Goal: Information Seeking & Learning: Learn about a topic

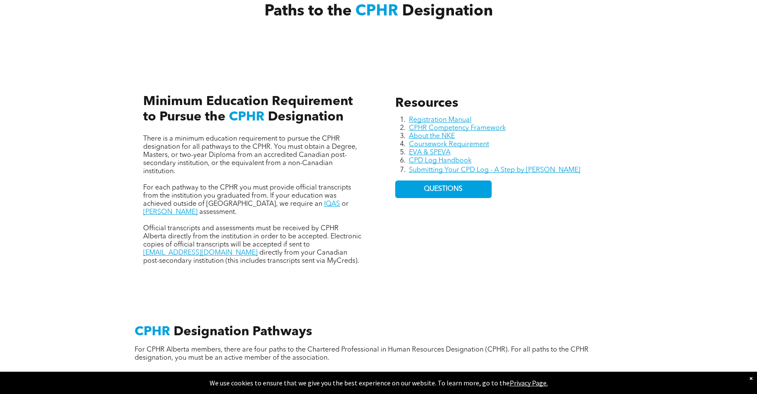
scroll to position [343, 0]
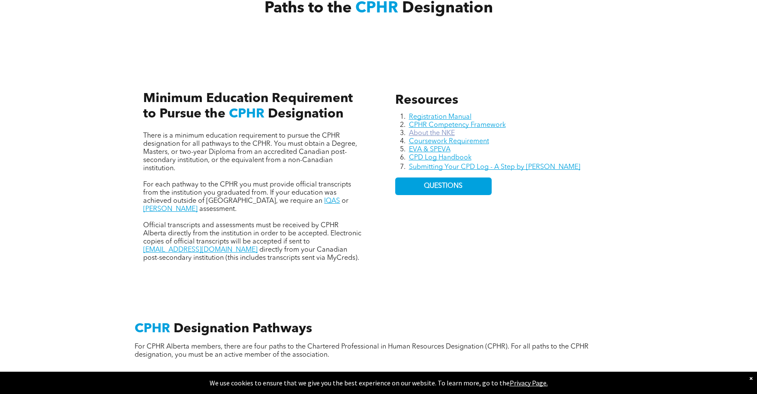
click at [427, 133] on link "About the NKE" at bounding box center [432, 133] width 46 height 7
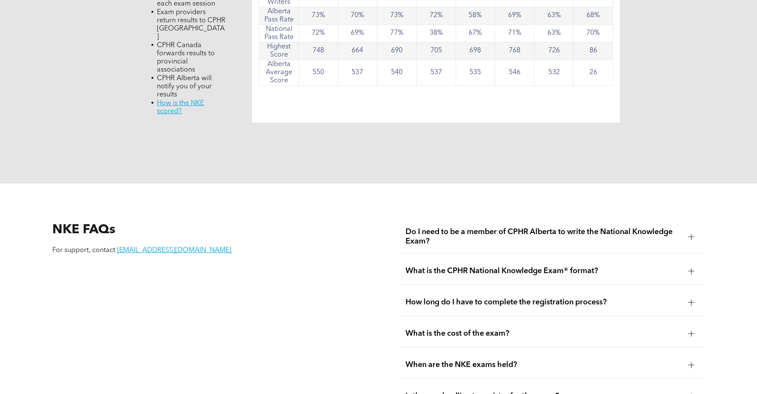
scroll to position [984, 0]
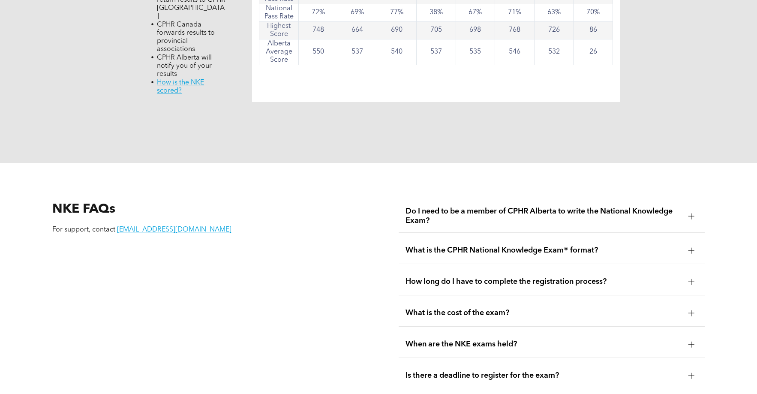
click at [690, 213] on div at bounding box center [692, 216] width 6 height 6
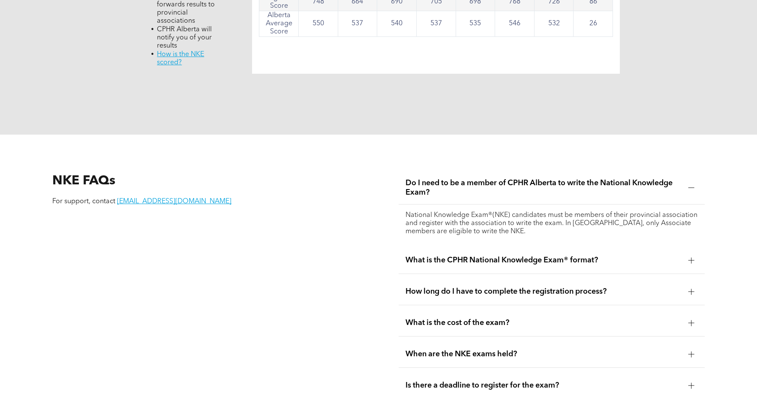
scroll to position [1013, 0]
click at [692, 257] on div at bounding box center [691, 260] width 0 height 6
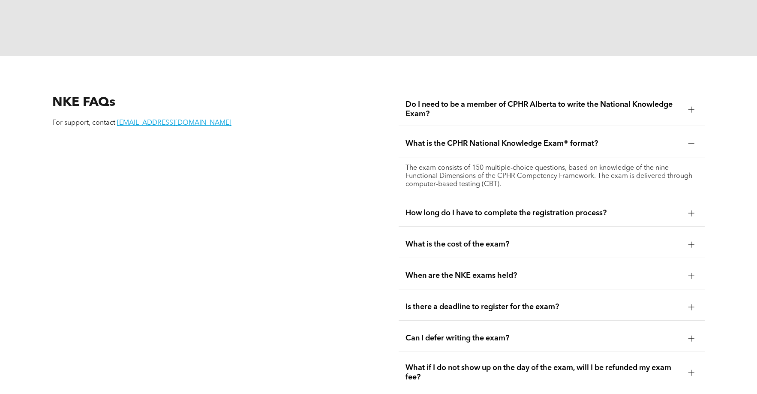
scroll to position [1093, 0]
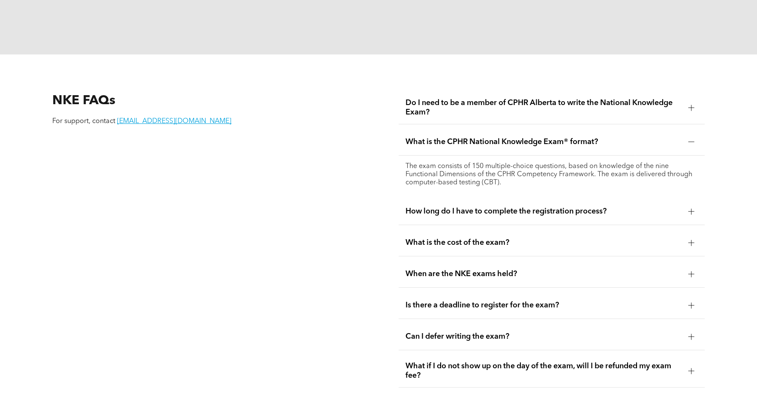
click at [695, 205] on div at bounding box center [691, 211] width 13 height 13
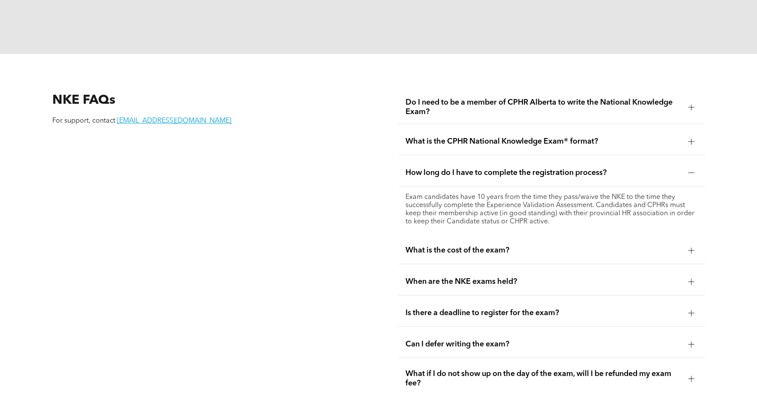
scroll to position [1094, 0]
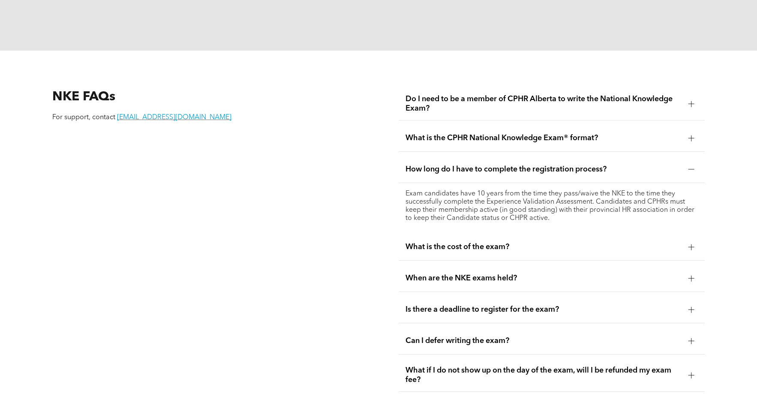
click at [694, 247] on div at bounding box center [692, 247] width 6 height 0
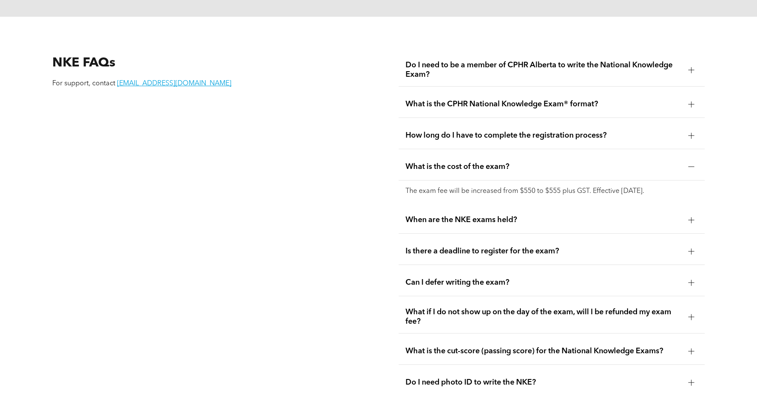
scroll to position [1140, 0]
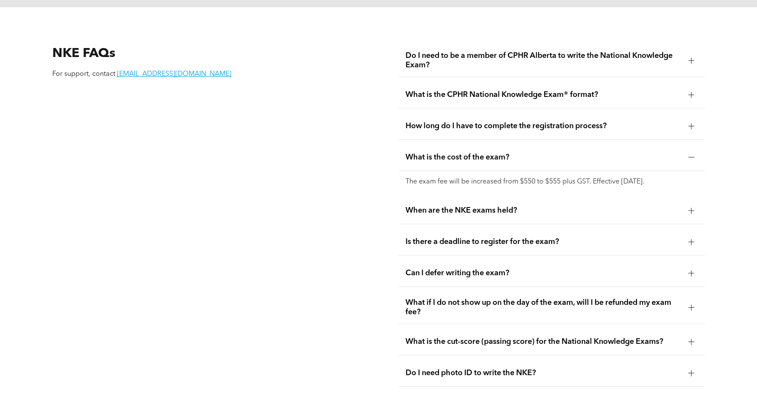
click at [688, 204] on div at bounding box center [691, 210] width 13 height 13
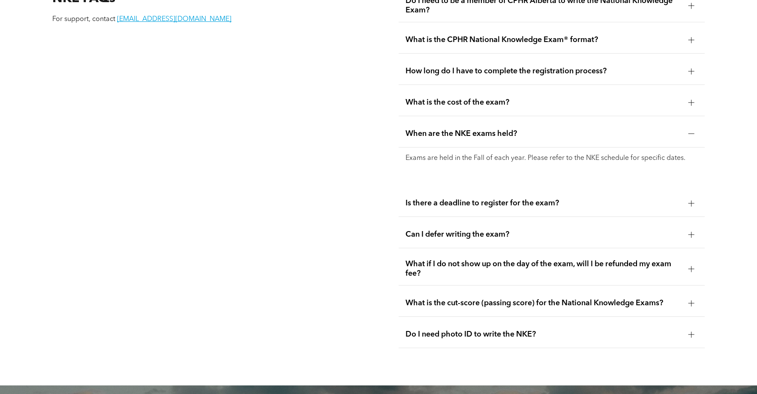
scroll to position [1196, 0]
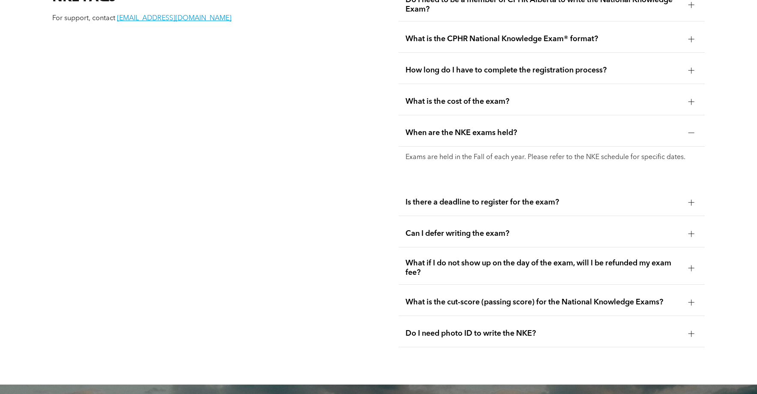
click at [689, 202] on div at bounding box center [692, 202] width 6 height 0
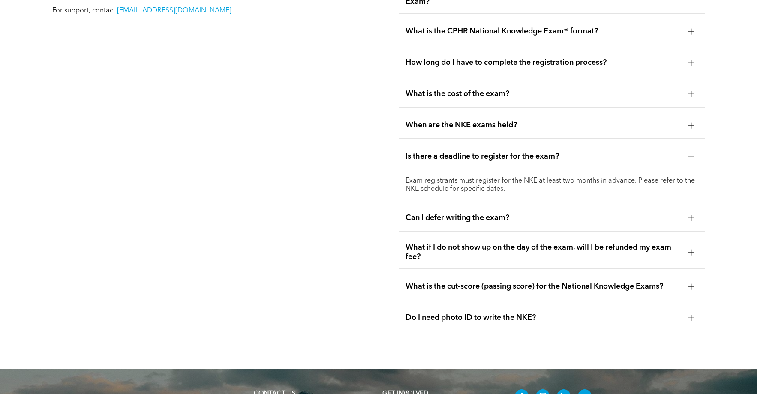
click at [692, 218] on div at bounding box center [692, 218] width 6 height 0
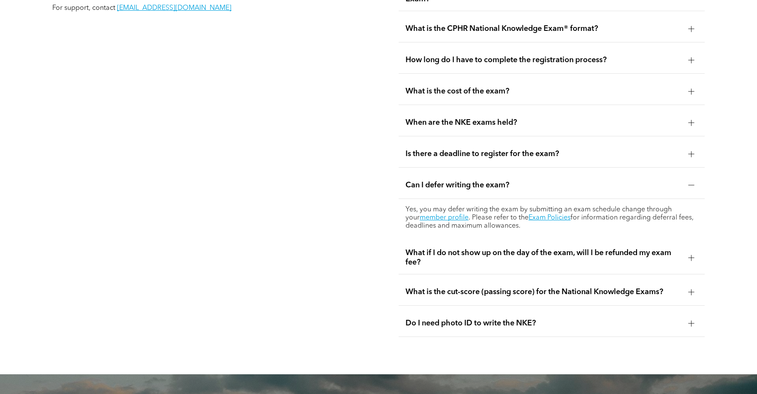
scroll to position [1228, 0]
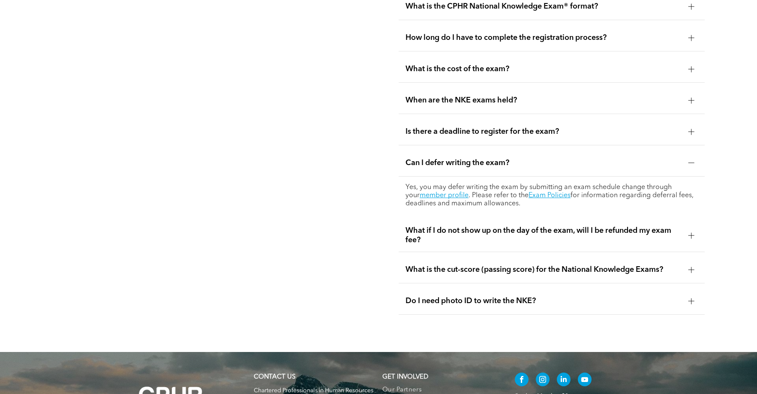
click at [695, 229] on div at bounding box center [691, 235] width 13 height 13
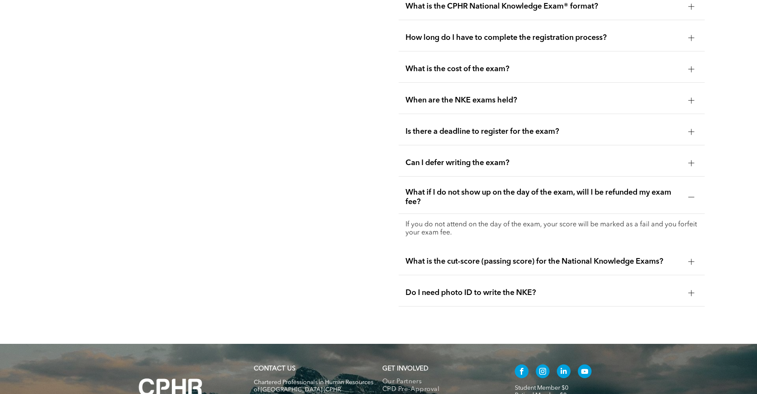
click at [692, 256] on div at bounding box center [691, 261] width 13 height 13
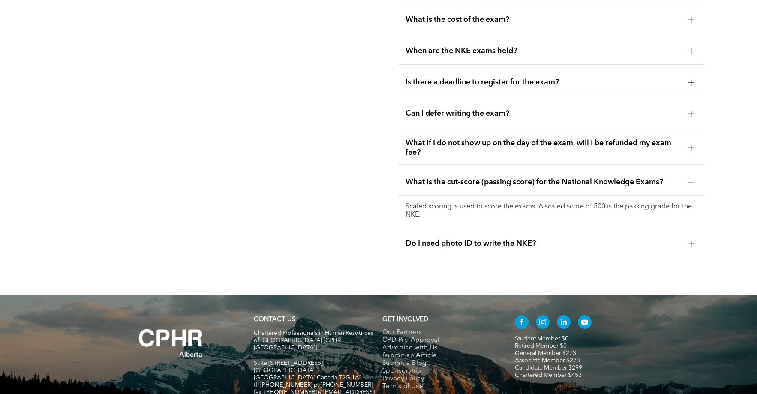
scroll to position [1278, 0]
click at [692, 240] on div at bounding box center [692, 243] width 6 height 6
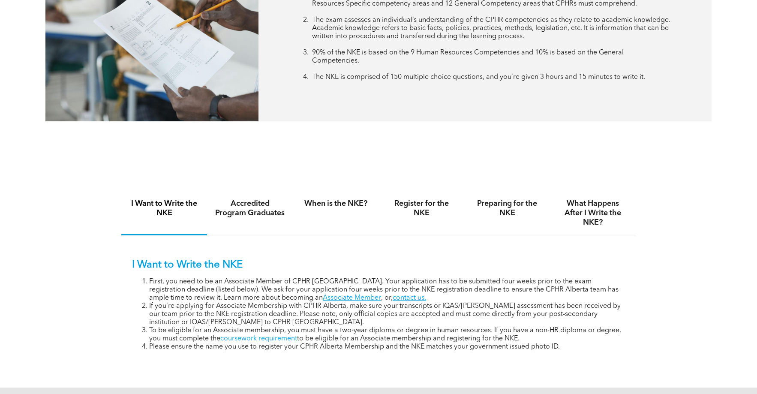
scroll to position [426, 0]
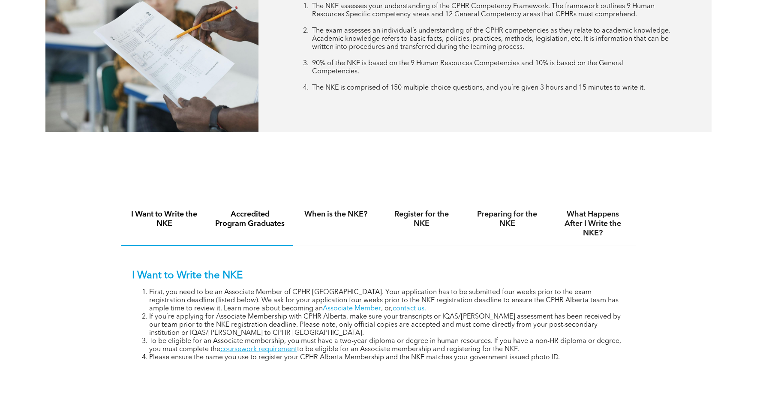
click at [245, 222] on h4 "Accredited Program Graduates" at bounding box center [250, 219] width 70 height 19
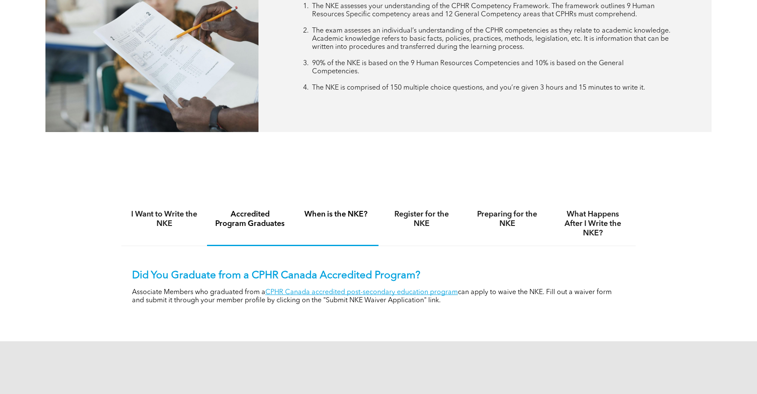
click at [328, 219] on div "When is the NKE?" at bounding box center [336, 224] width 86 height 44
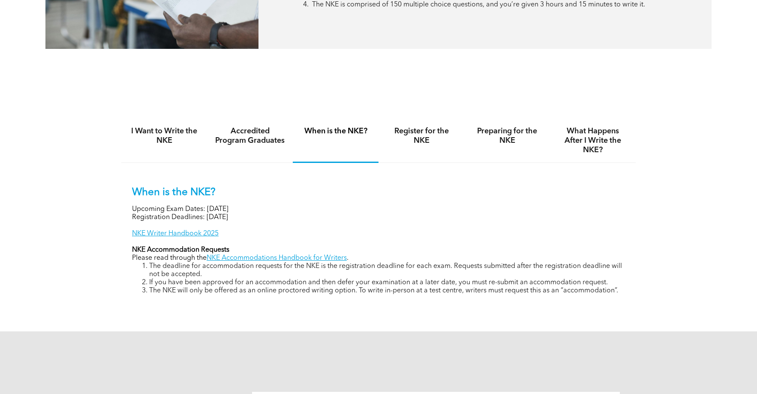
scroll to position [510, 0]
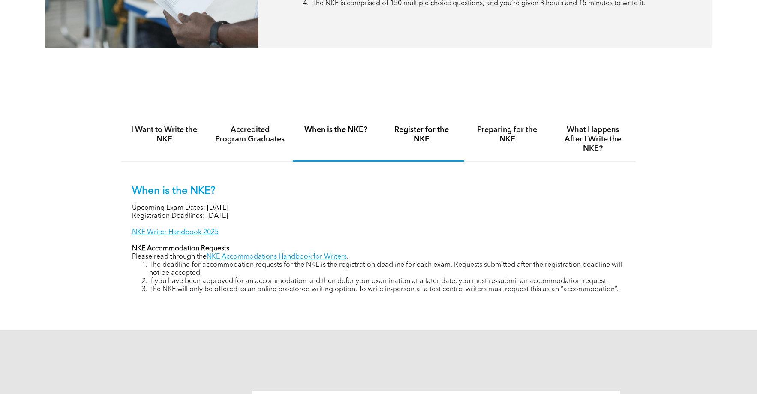
click at [422, 130] on h4 "Register for the NKE" at bounding box center [421, 134] width 70 height 19
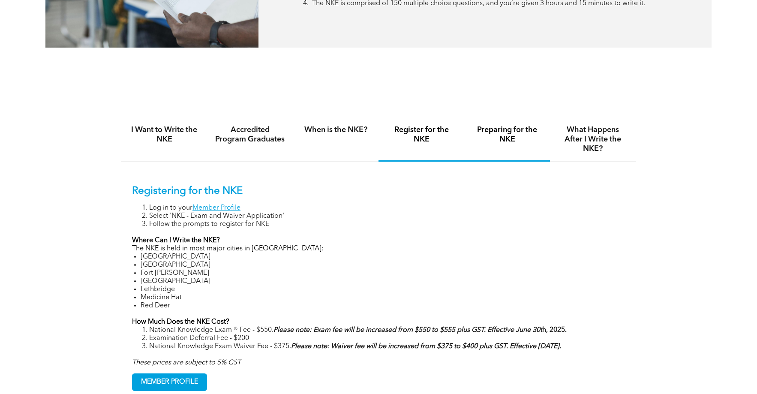
click at [499, 132] on h4 "Preparing for the NKE" at bounding box center [507, 134] width 70 height 19
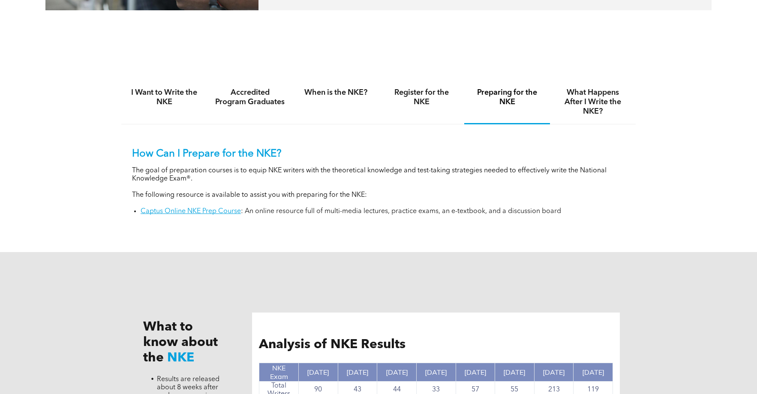
scroll to position [549, 0]
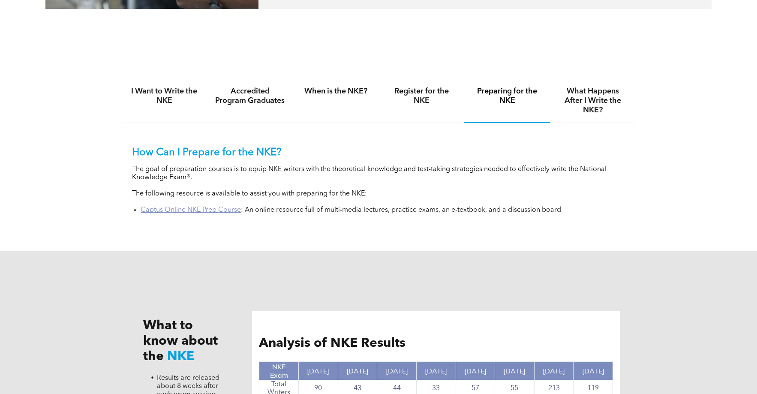
click at [202, 208] on link "Captus Online NKE Prep Course" at bounding box center [191, 210] width 100 height 7
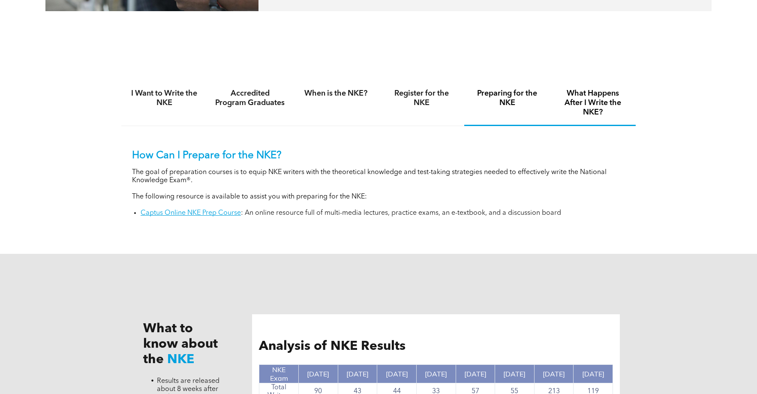
click at [590, 103] on h4 "What Happens After I Write the NKE?" at bounding box center [593, 103] width 70 height 28
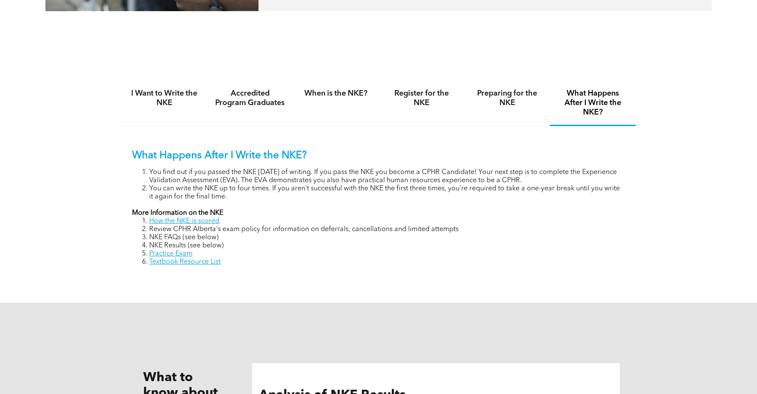
scroll to position [547, 0]
click at [166, 253] on link "Practice Exam" at bounding box center [170, 253] width 43 height 7
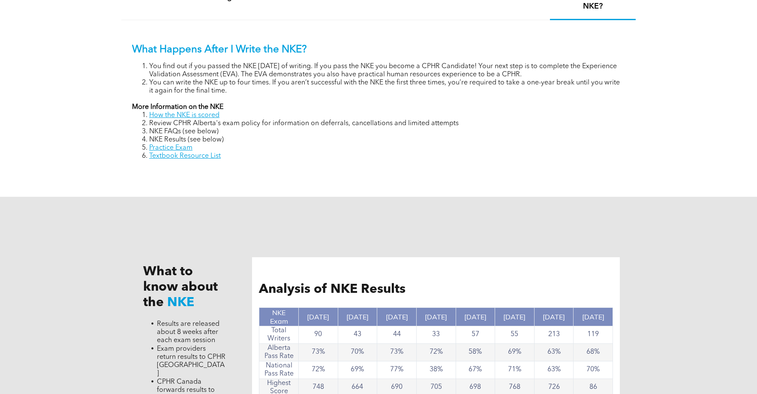
scroll to position [654, 0]
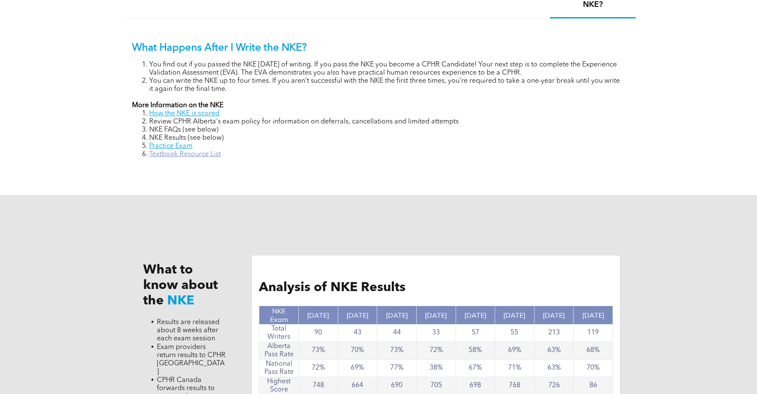
click at [197, 154] on link "Textbook Resource List" at bounding box center [185, 154] width 72 height 7
